Goal: Navigation & Orientation: Find specific page/section

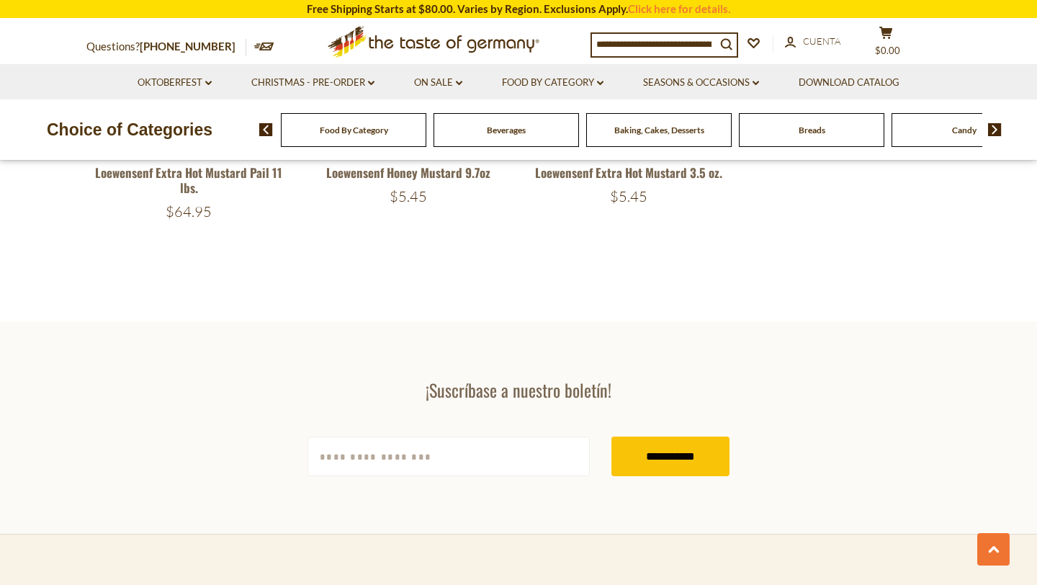
scroll to position [719, 0]
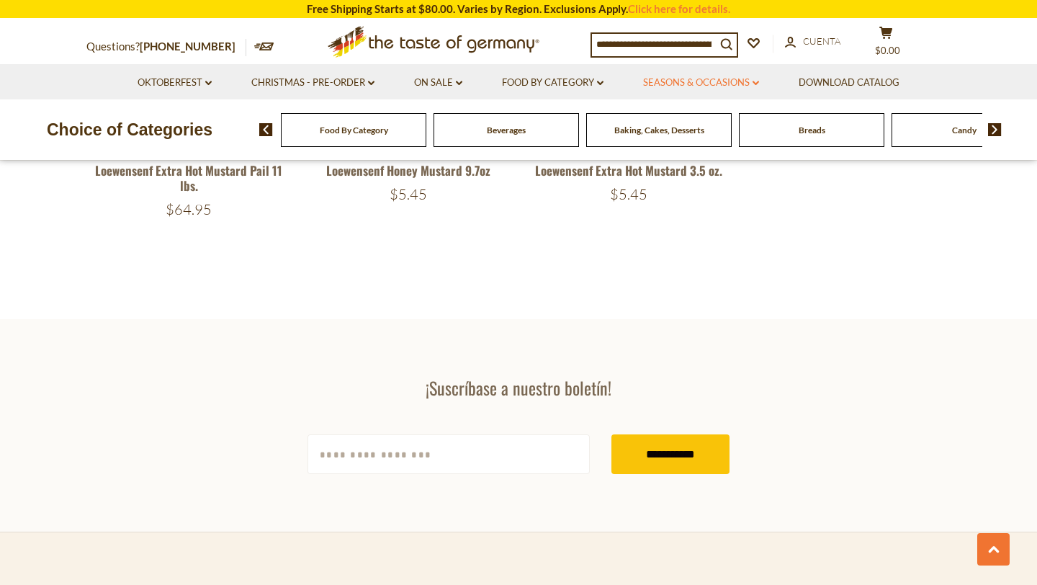
click at [757, 82] on icon at bounding box center [756, 83] width 6 height 4
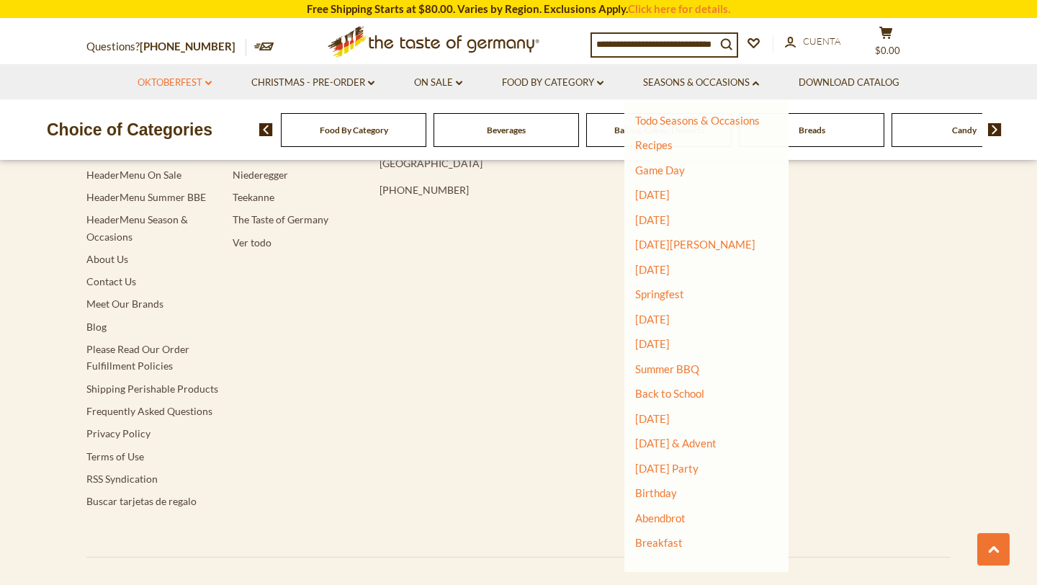
scroll to position [1226, 0]
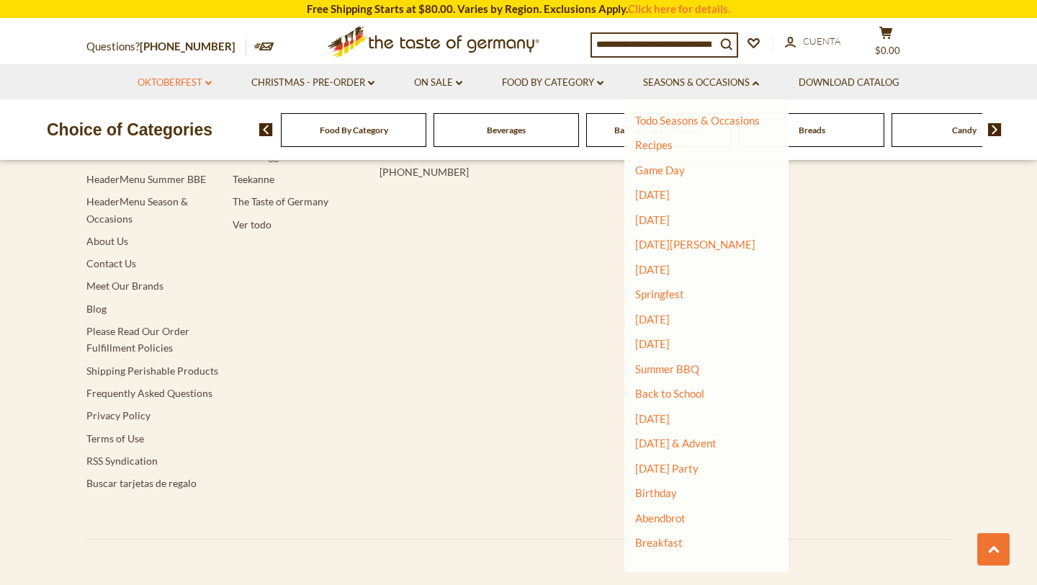
click at [177, 84] on link "Oktoberfest dropdown_arrow" at bounding box center [175, 83] width 74 height 16
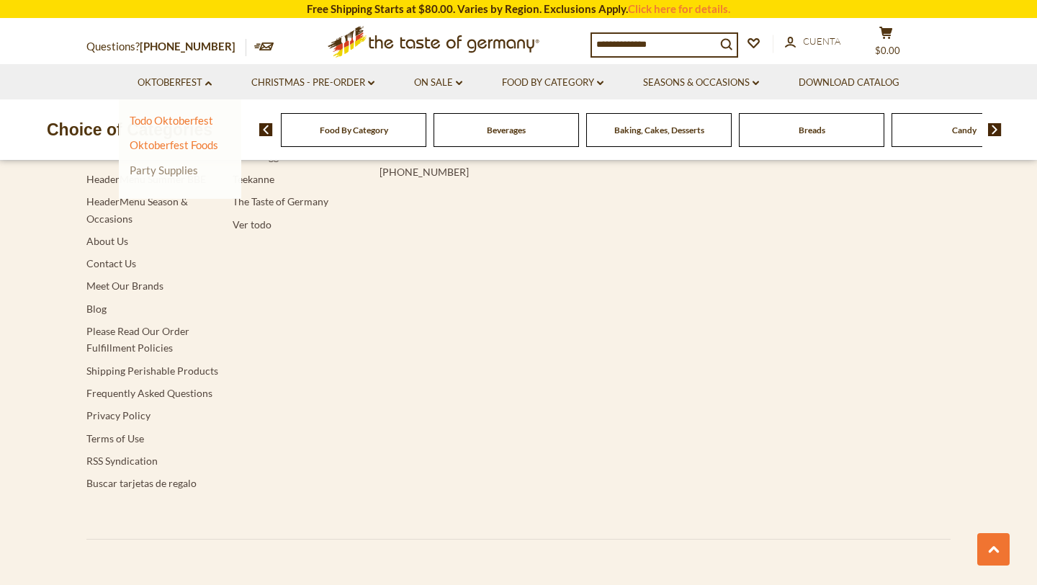
click at [185, 167] on link "Party Supplies" at bounding box center [164, 169] width 68 height 13
